Goal: Task Accomplishment & Management: Use online tool/utility

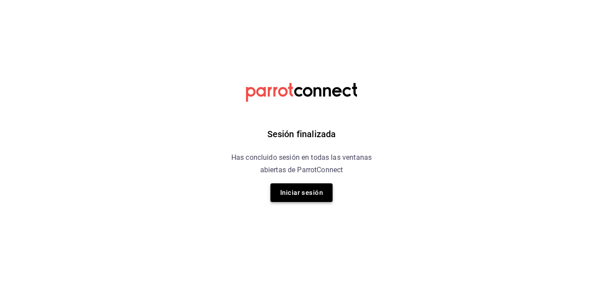
click at [305, 200] on button "Iniciar sesión" at bounding box center [301, 192] width 62 height 19
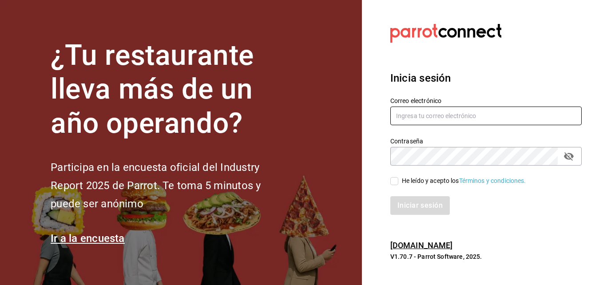
type input "[EMAIL_ADDRESS][DOMAIN_NAME]"
click at [393, 182] on input "He leído y acepto los Términos y condiciones." at bounding box center [394, 181] width 8 height 8
checkbox input "true"
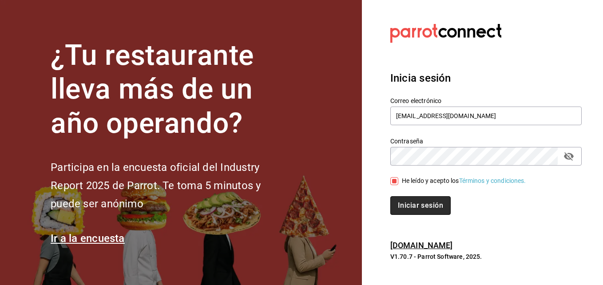
click at [401, 203] on button "Iniciar sesión" at bounding box center [420, 205] width 60 height 19
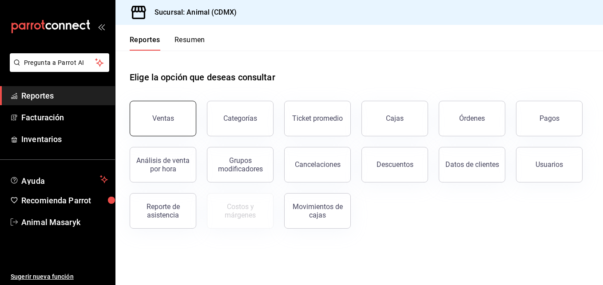
click at [156, 120] on div "Ventas" at bounding box center [163, 118] width 22 height 8
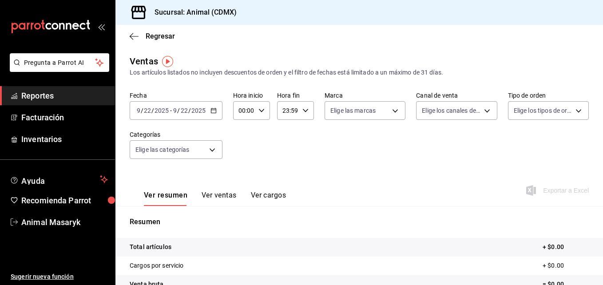
click at [211, 106] on div "2025-09-22 9 / 22 / 2025 - 2025-09-22 9 / 22 / 2025" at bounding box center [176, 110] width 93 height 19
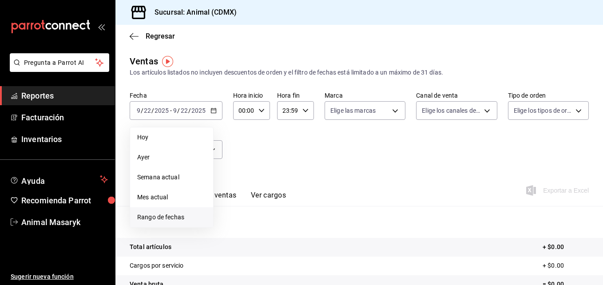
click at [171, 215] on span "Rango de fechas" at bounding box center [171, 217] width 69 height 9
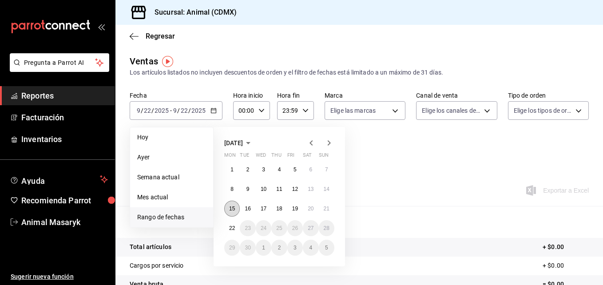
click at [232, 209] on abbr "15" at bounding box center [232, 209] width 6 height 6
click at [233, 225] on abbr "22" at bounding box center [232, 228] width 6 height 6
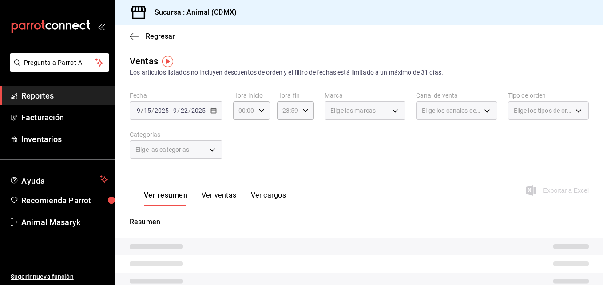
click at [216, 112] on div "2025-09-15 9 / 15 / 2025 - 2025-09-22 9 / 22 / 2025" at bounding box center [176, 110] width 93 height 19
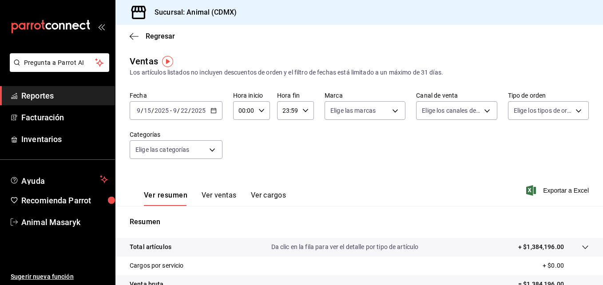
click at [215, 109] on icon "button" at bounding box center [213, 110] width 6 height 6
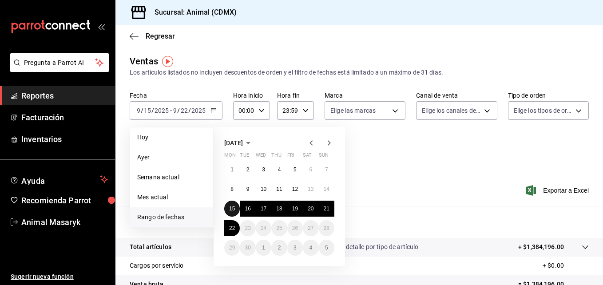
click at [233, 205] on button "15" at bounding box center [232, 209] width 16 height 16
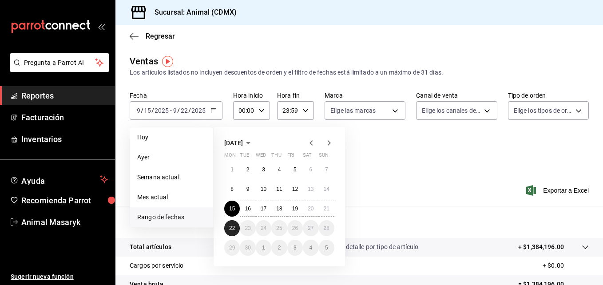
click at [230, 225] on button "22" at bounding box center [232, 228] width 16 height 16
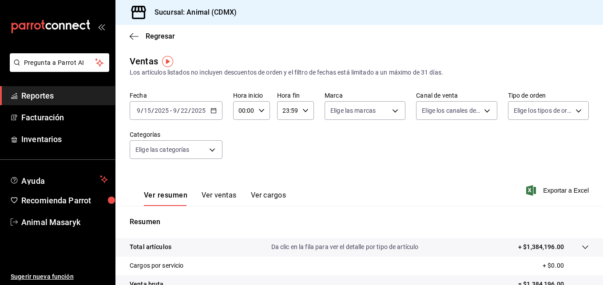
click at [259, 111] on icon "button" at bounding box center [261, 110] width 6 height 6
click at [241, 189] on button "05" at bounding box center [241, 185] width 15 height 18
type input "05:00"
click at [303, 108] on div at bounding box center [301, 142] width 603 height 285
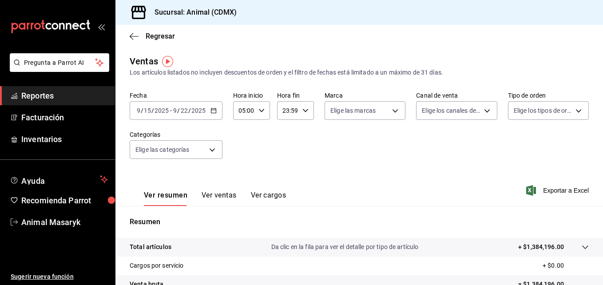
click at [303, 108] on icon "button" at bounding box center [305, 110] width 6 height 6
click at [301, 130] on span "00" at bounding box center [303, 133] width 4 height 7
click at [285, 166] on span "05" at bounding box center [285, 169] width 4 height 7
type input "05:00"
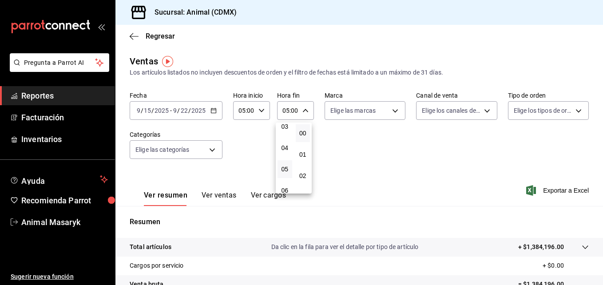
click at [392, 114] on div at bounding box center [301, 142] width 603 height 285
click at [392, 114] on body "Pregunta a Parrot AI Reportes Facturación Inventarios Ayuda Recomienda Parrot A…" at bounding box center [301, 142] width 603 height 285
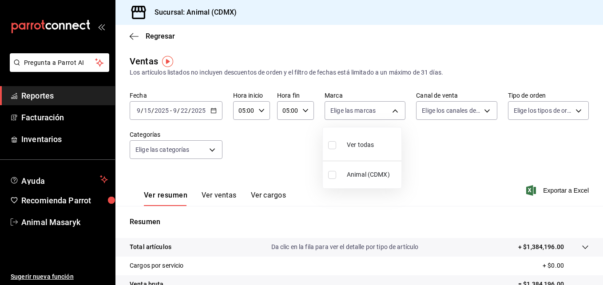
click at [334, 148] on input "checkbox" at bounding box center [332, 145] width 8 height 8
checkbox input "true"
type input "cb0f6aec-1481-4e37-861c-bab9b3a65b14"
checkbox input "true"
click at [480, 111] on div at bounding box center [301, 142] width 603 height 285
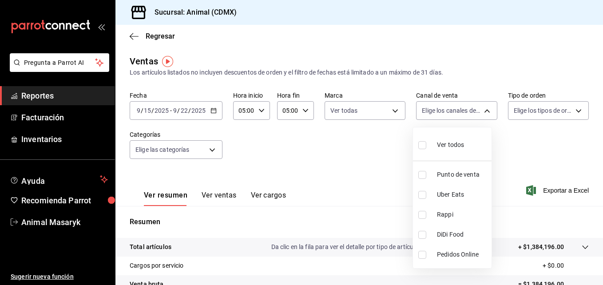
click at [480, 111] on body "Pregunta a Parrot AI Reportes Facturación Inventarios Ayuda Recomienda Parrot A…" at bounding box center [301, 142] width 603 height 285
click at [420, 146] on input "checkbox" at bounding box center [422, 145] width 8 height 8
checkbox input "true"
type input "PARROT,UBER_EATS,RAPPI,DIDI_FOOD,ONLINE"
checkbox input "true"
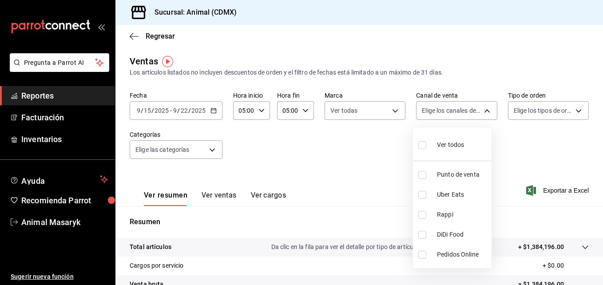
checkbox input "true"
click at [575, 110] on div at bounding box center [301, 142] width 603 height 285
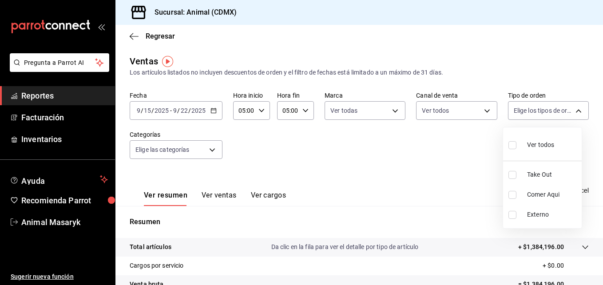
click at [575, 110] on body "Pregunta a Parrot AI Reportes Facturación Inventarios Ayuda Recomienda Parrot A…" at bounding box center [301, 142] width 603 height 285
click at [515, 142] on input "checkbox" at bounding box center [512, 145] width 8 height 8
checkbox input "true"
type input "ad44a823-99d3-4372-a913-4cf57f2a9ac0,b8ee5ff1-85c8-4a81-aa51-555e6c8ba0c6,EXTER…"
checkbox input "true"
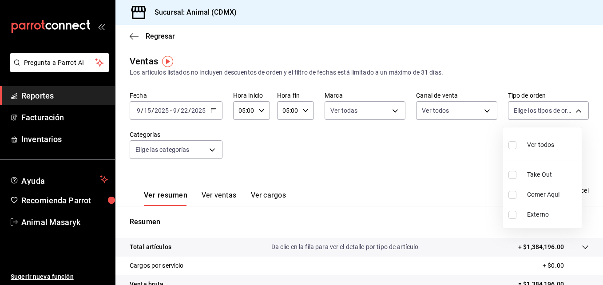
checkbox input "true"
click at [212, 153] on div at bounding box center [301, 142] width 603 height 285
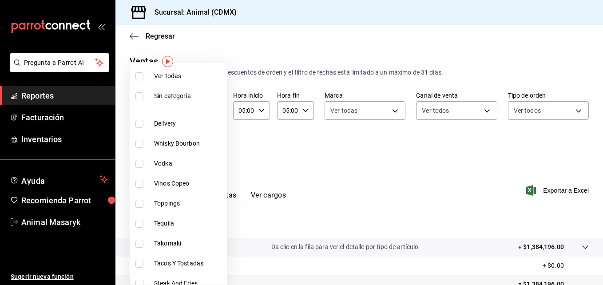
click at [212, 153] on body "Pregunta a Parrot AI Reportes Facturación Inventarios Ayuda Recomienda Parrot A…" at bounding box center [301, 142] width 603 height 285
click at [175, 75] on span "Ver todas" at bounding box center [188, 75] width 69 height 9
type input "281688af-6220-48ae-86b9-ca5e6f63eb3e,2ffeebaa-176c-4024-95f8-553ffecca8da,37769…"
checkbox input "true"
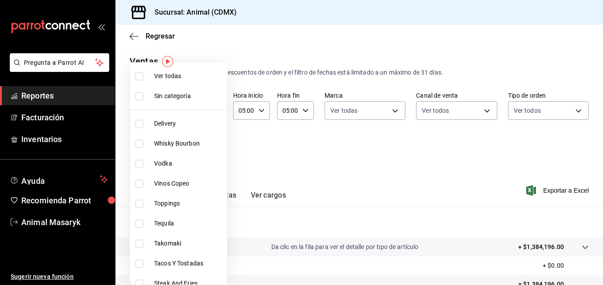
checkbox input "true"
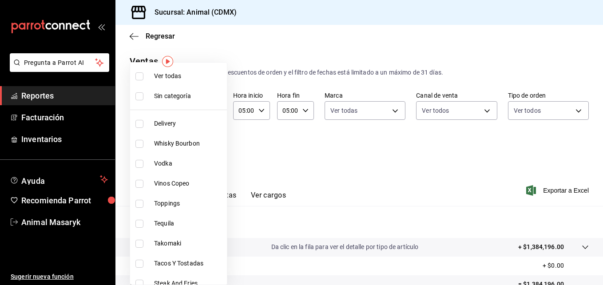
checkbox input "true"
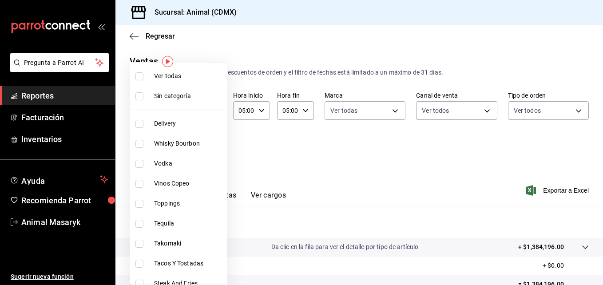
checkbox input "true"
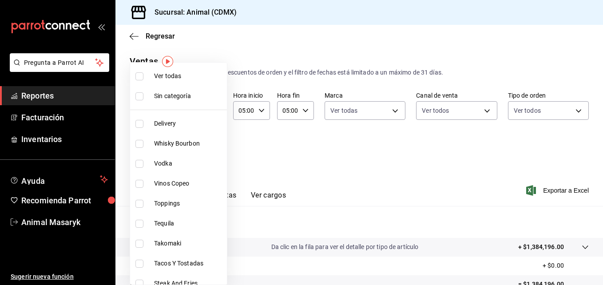
checkbox input "true"
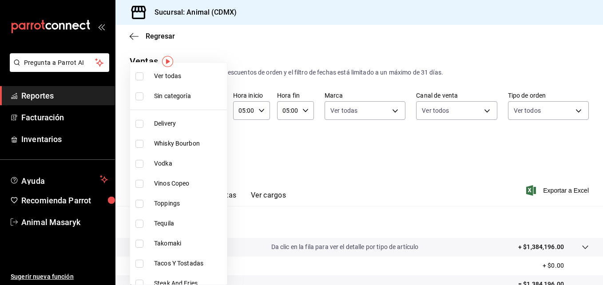
checkbox input "true"
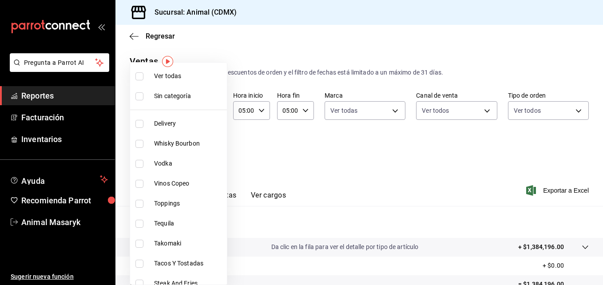
checkbox input "true"
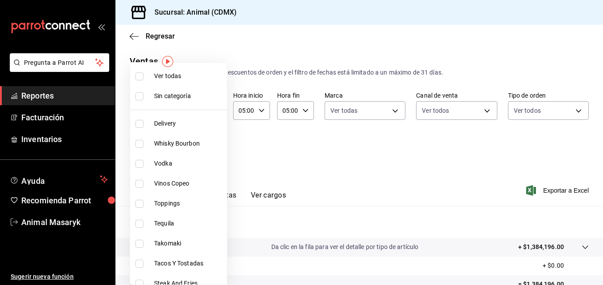
checkbox input "true"
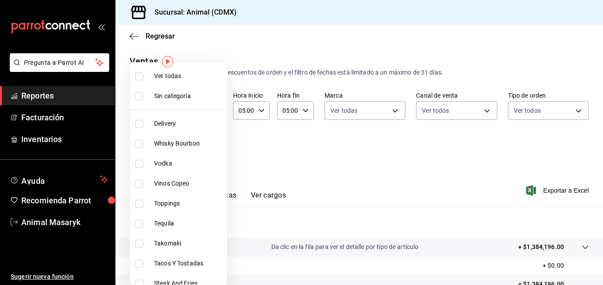
checkbox input "true"
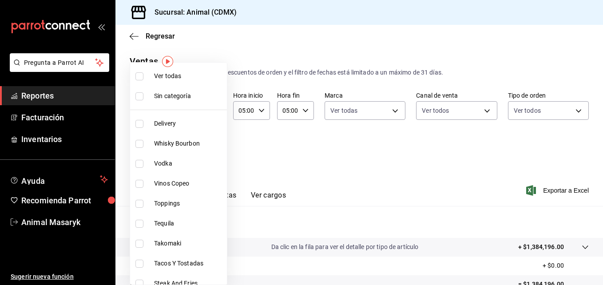
checkbox input "true"
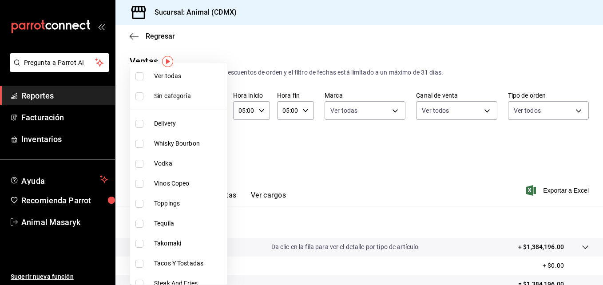
checkbox input "true"
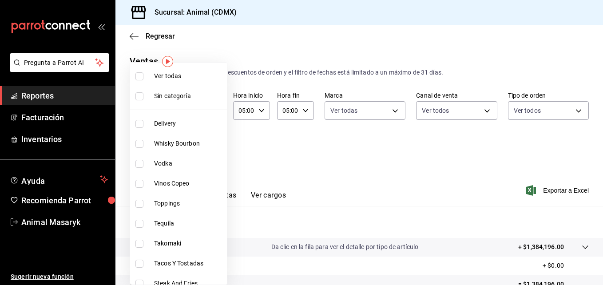
checkbox input "true"
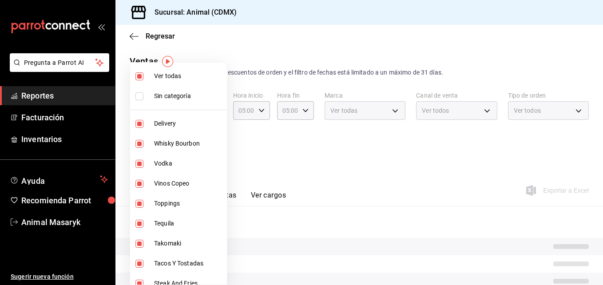
click at [257, 142] on div at bounding box center [301, 142] width 603 height 285
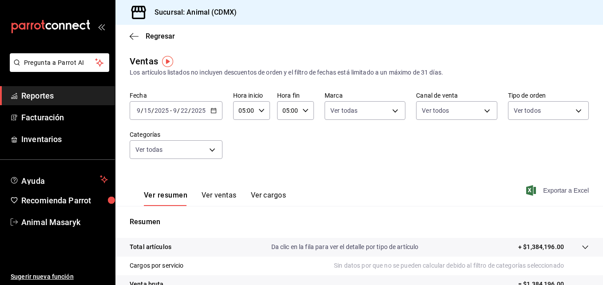
click at [532, 190] on span "Exportar a Excel" at bounding box center [558, 190] width 61 height 11
